Goal: Find specific page/section: Find specific page/section

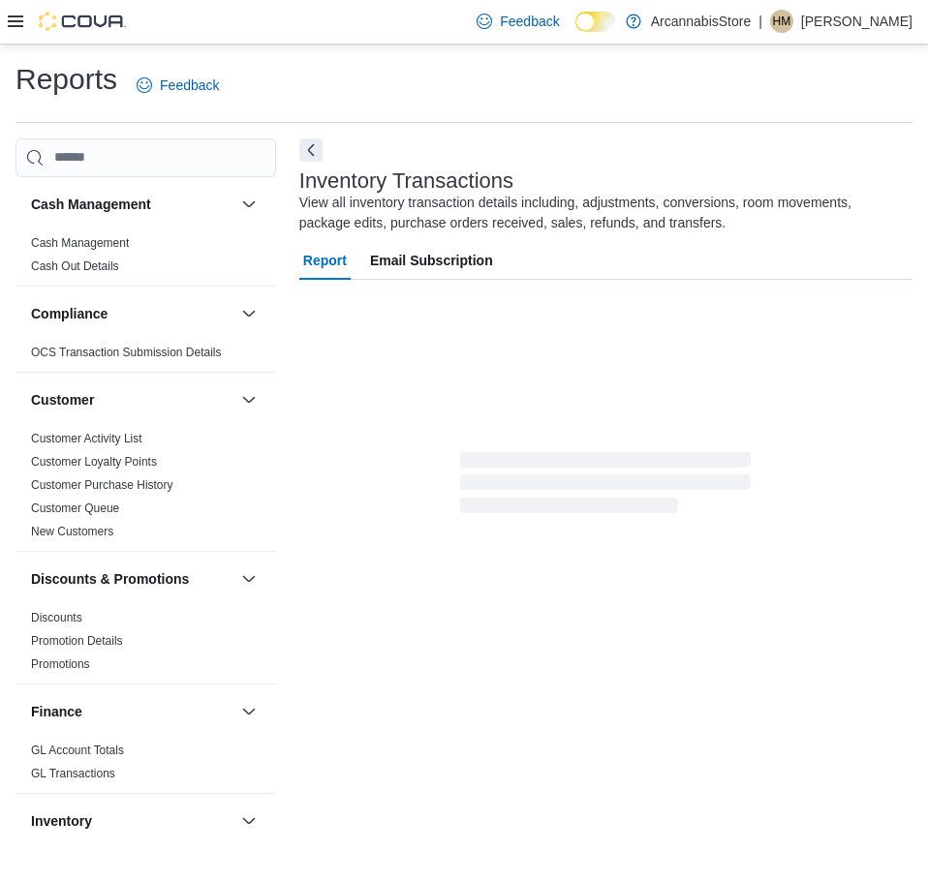
click at [15, 27] on icon at bounding box center [15, 21] width 15 height 12
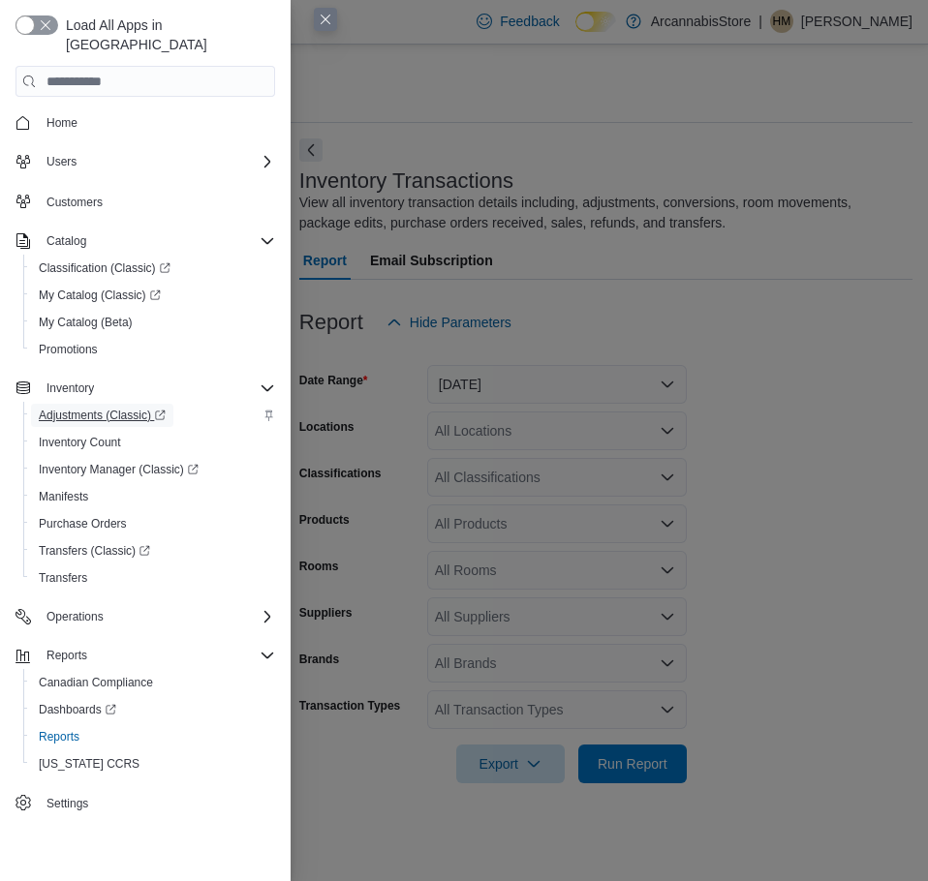
click at [121, 408] on span "Adjustments (Classic)" at bounding box center [102, 415] width 127 height 15
